Goal: Contribute content: Contribute content

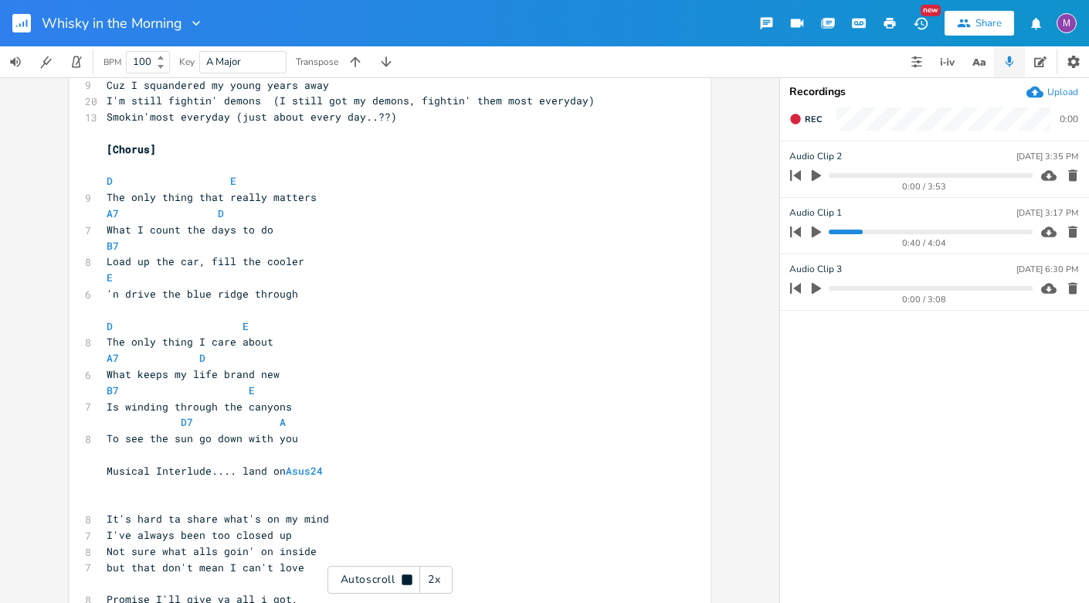
scroll to position [697, 0]
click at [406, 572] on div "Autoscroll 2x" at bounding box center [390, 579] width 125 height 28
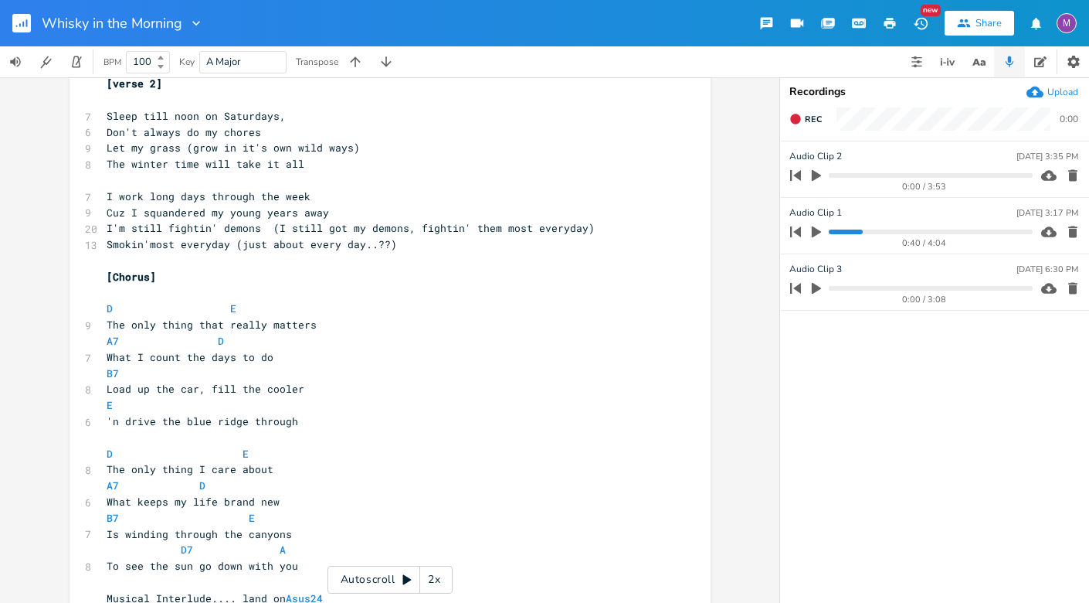
scroll to position [0, 0]
click at [252, 213] on span "Cuz I squandered my young years away" at bounding box center [218, 212] width 222 height 14
type textarea "er"
click at [107, 161] on span "The winter time will take it all" at bounding box center [206, 164] width 198 height 14
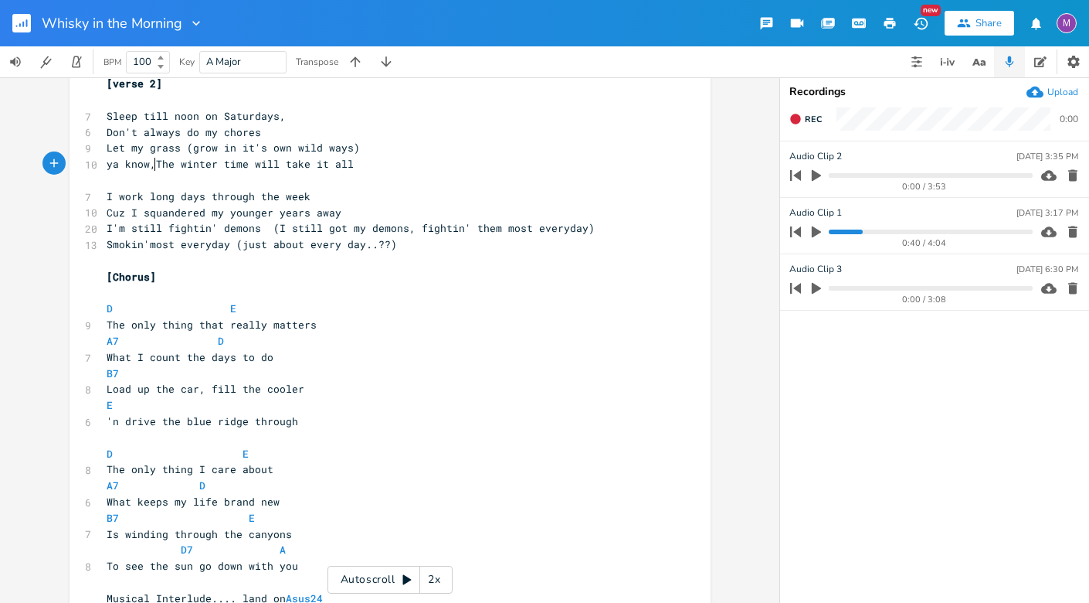
type textarea "ya know,"
click at [234, 245] on span "Smokin'most everyday (just about every day..??)" at bounding box center [252, 244] width 290 height 14
type textarea "J"
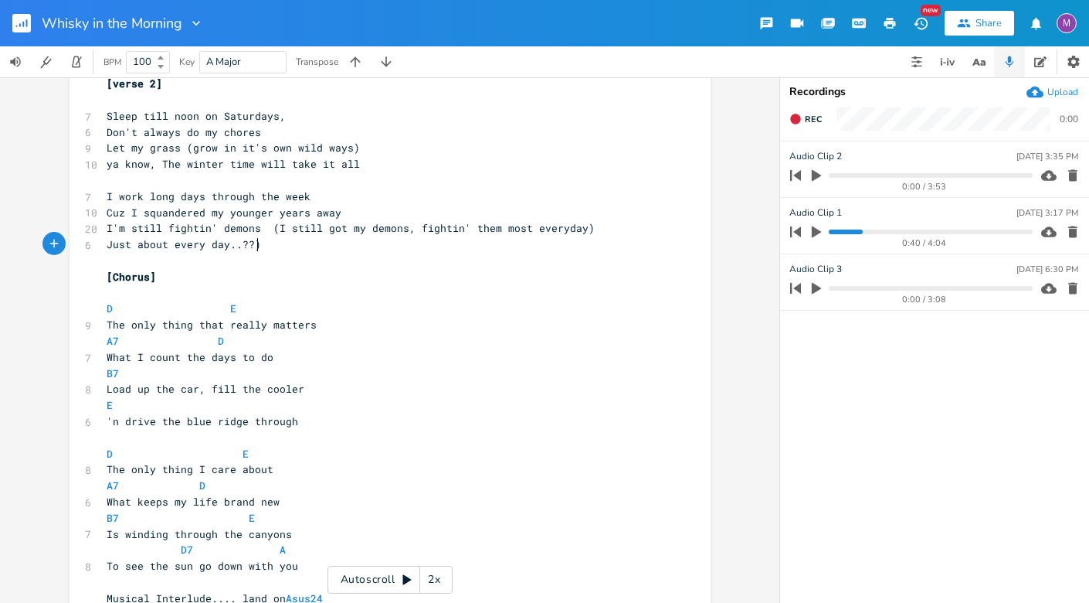
click at [253, 247] on pre "Just about every day..??)" at bounding box center [383, 244] width 558 height 16
type textarea "(I still got my demons, fightin' them most everyday)"
drag, startPoint x: 589, startPoint y: 232, endPoint x: 263, endPoint y: 231, distance: 325.2
click at [263, 231] on pre "I'm still fightin' demons (I still got my demons, fightin' them most everyday)" at bounding box center [383, 228] width 558 height 16
click at [130, 236] on pre "Just about every day" at bounding box center [383, 244] width 558 height 16
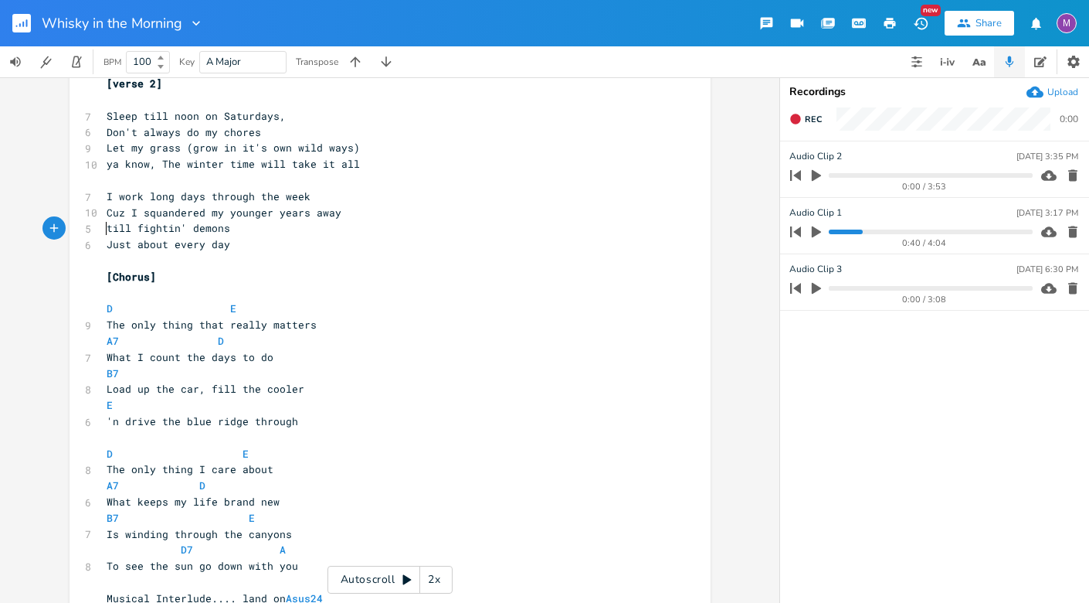
type textarea "S"
click at [194, 229] on span "Still fightin' demons" at bounding box center [172, 228] width 130 height 14
type textarea "ma"
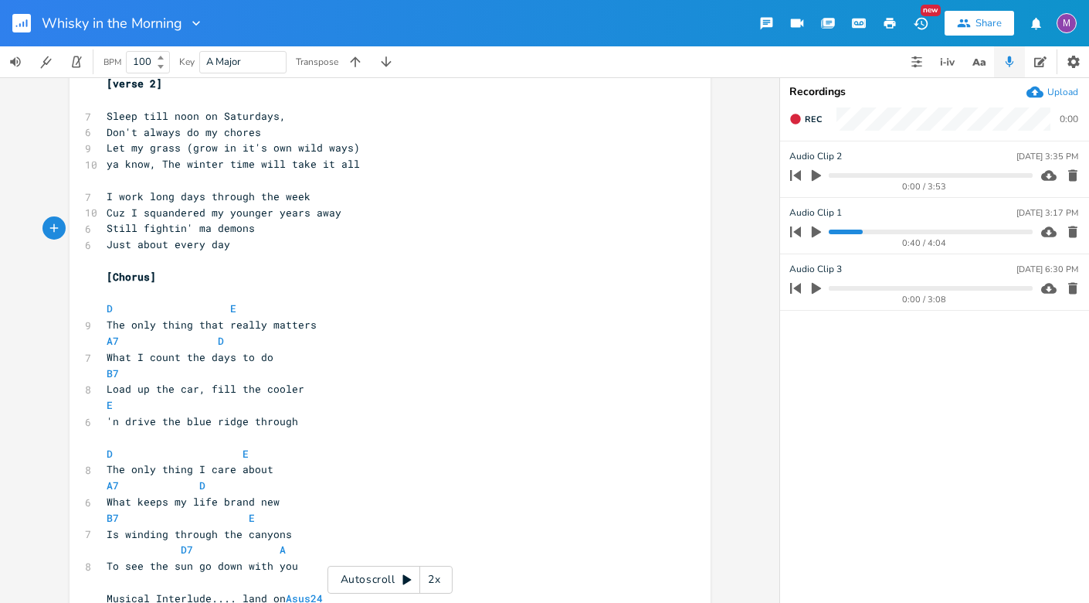
click at [104, 246] on pre "Just about every day" at bounding box center [383, 244] width 558 height 16
type textarea "[PERSON_NAME]'re s"
type textarea "hey're showin/"
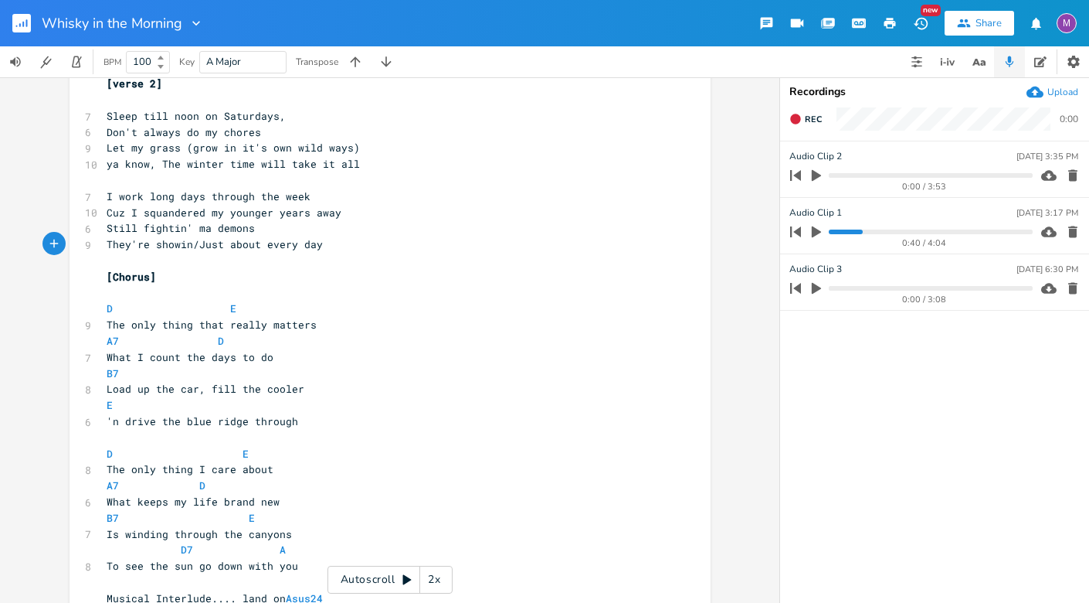
scroll to position [0, 68]
click at [188, 243] on span "They're showin/ Just about every day" at bounding box center [218, 244] width 222 height 14
type textarea "up"
type textarea "-"
